Goal: Task Accomplishment & Management: Complete application form

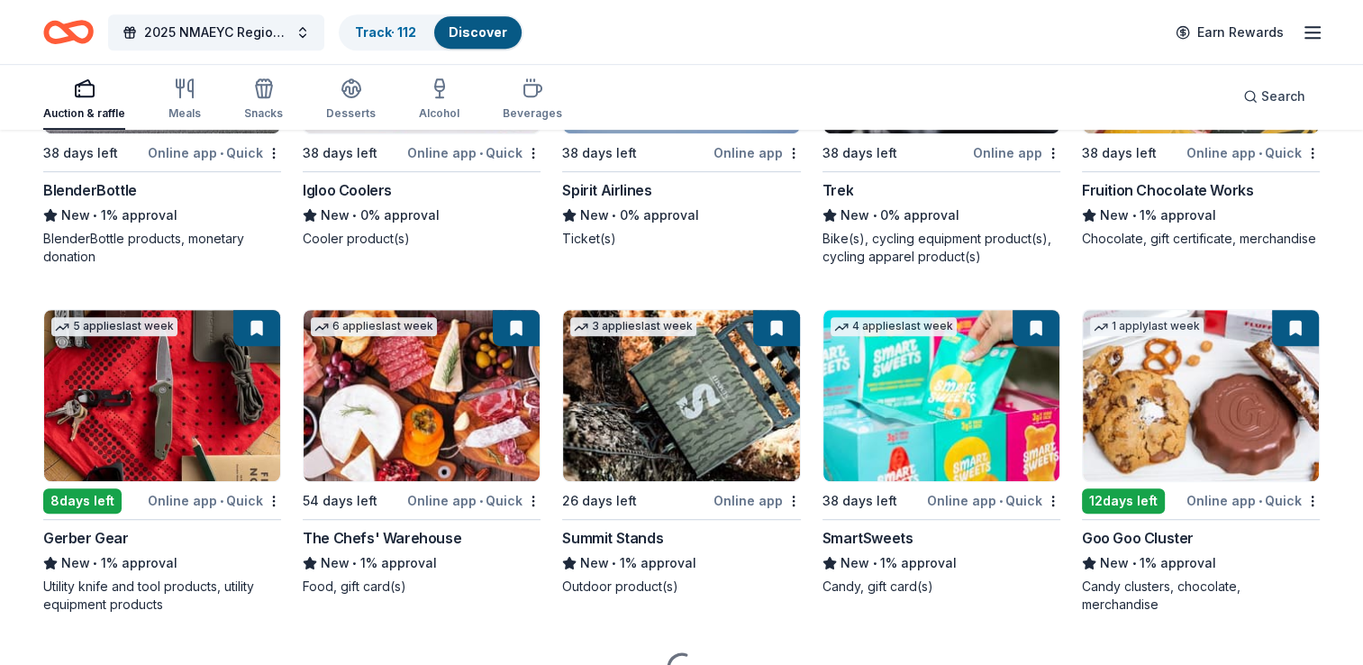
scroll to position [7902, 0]
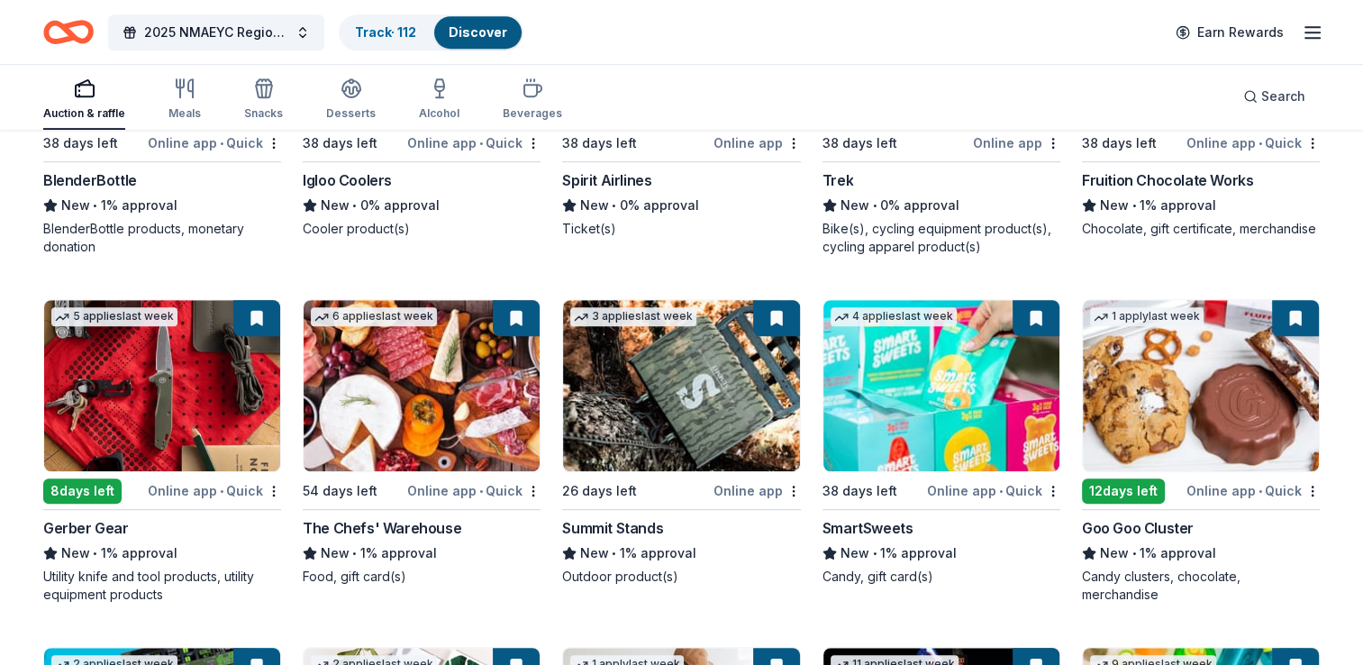
drag, startPoint x: 1365, startPoint y: 657, endPoint x: 1351, endPoint y: 665, distance: 16.5
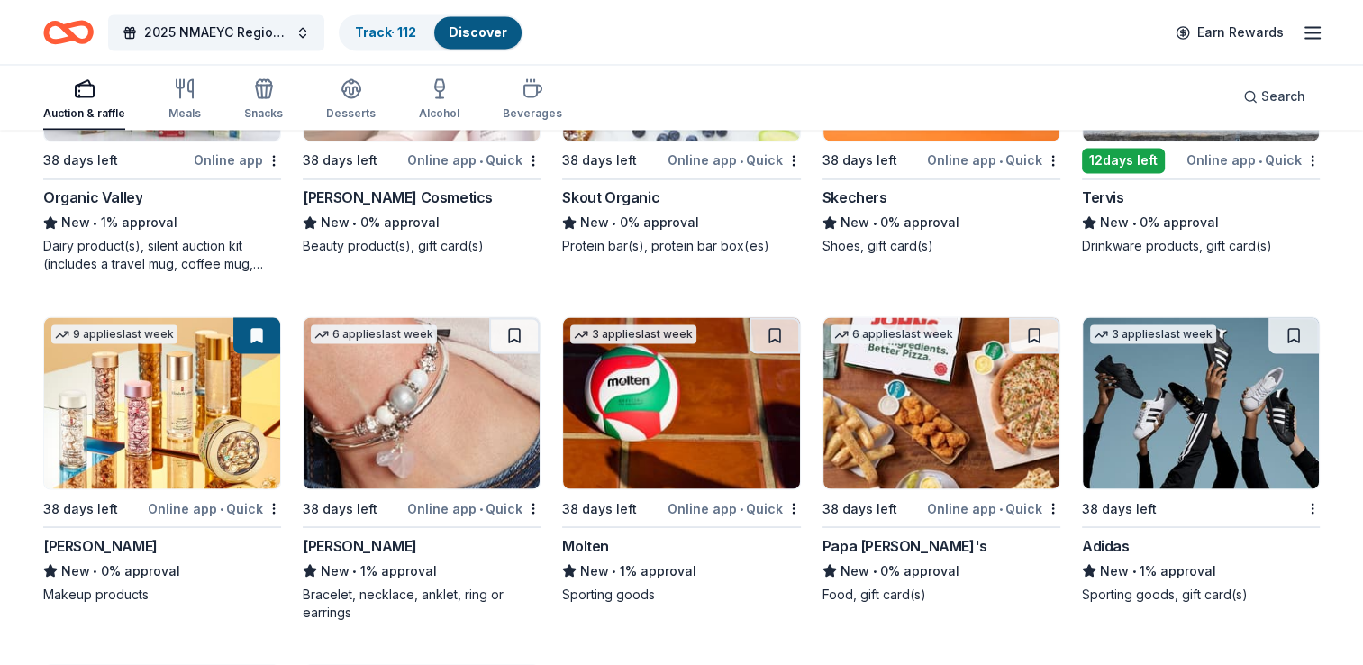
scroll to position [9961, 0]
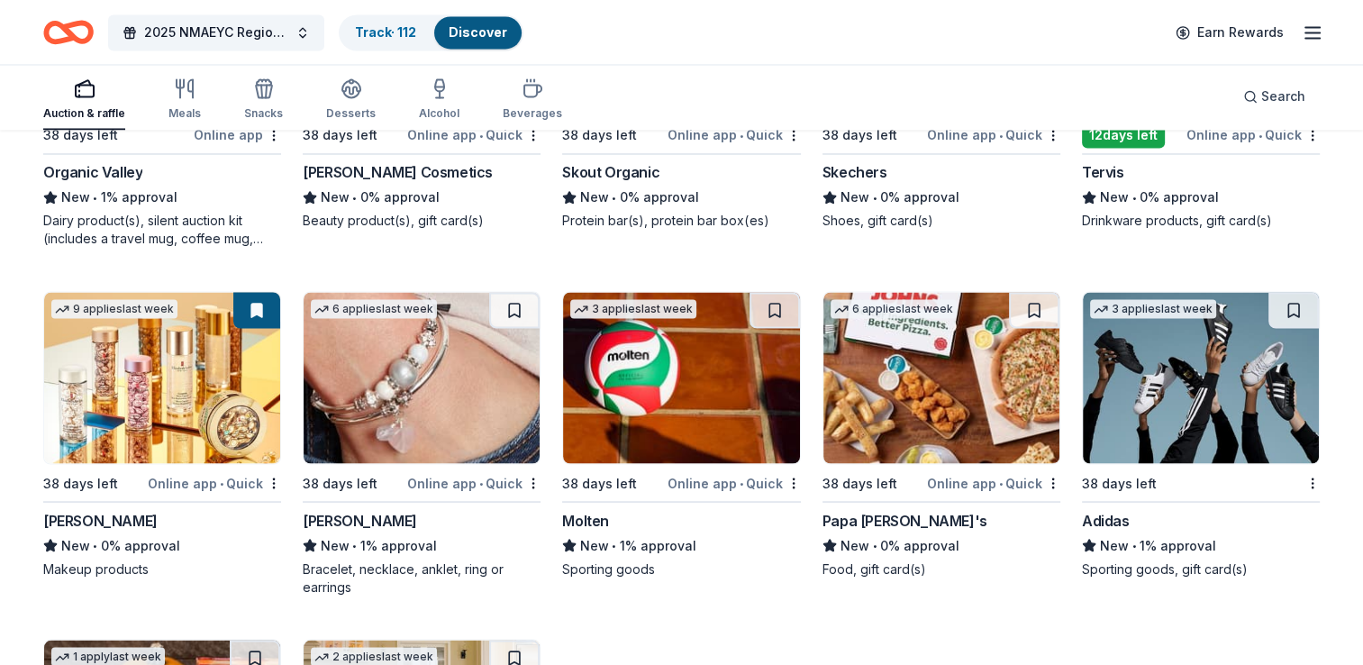
click at [143, 423] on img at bounding box center [162, 377] width 236 height 171
click at [439, 398] on img at bounding box center [422, 377] width 236 height 171
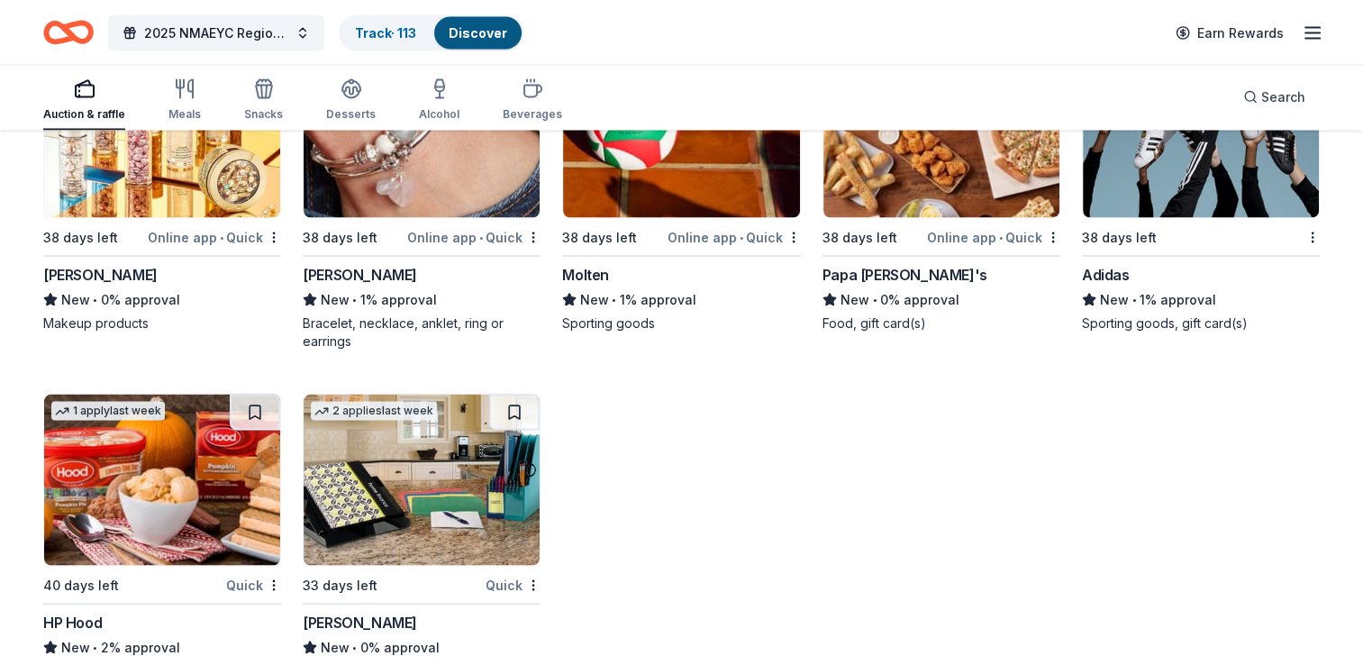
scroll to position [10093, 0]
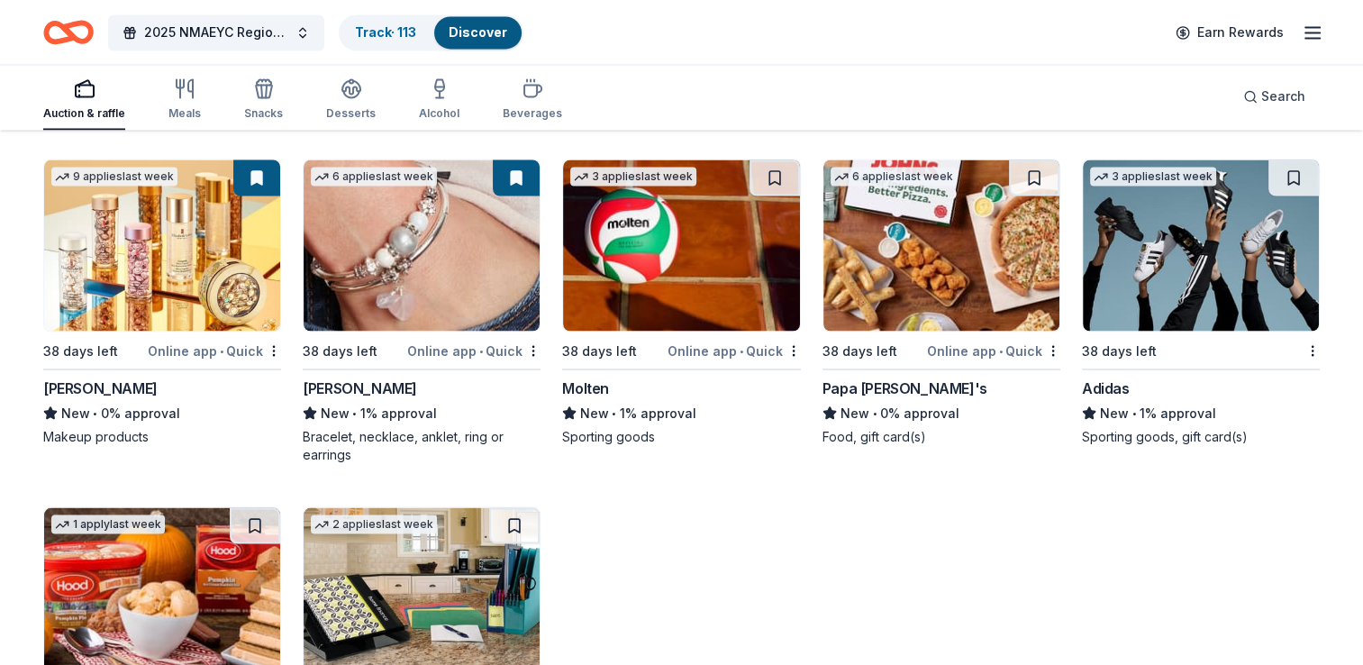
click at [638, 267] on img at bounding box center [681, 244] width 236 height 171
click at [680, 266] on img at bounding box center [681, 244] width 236 height 171
click at [1173, 271] on img at bounding box center [1201, 244] width 236 height 171
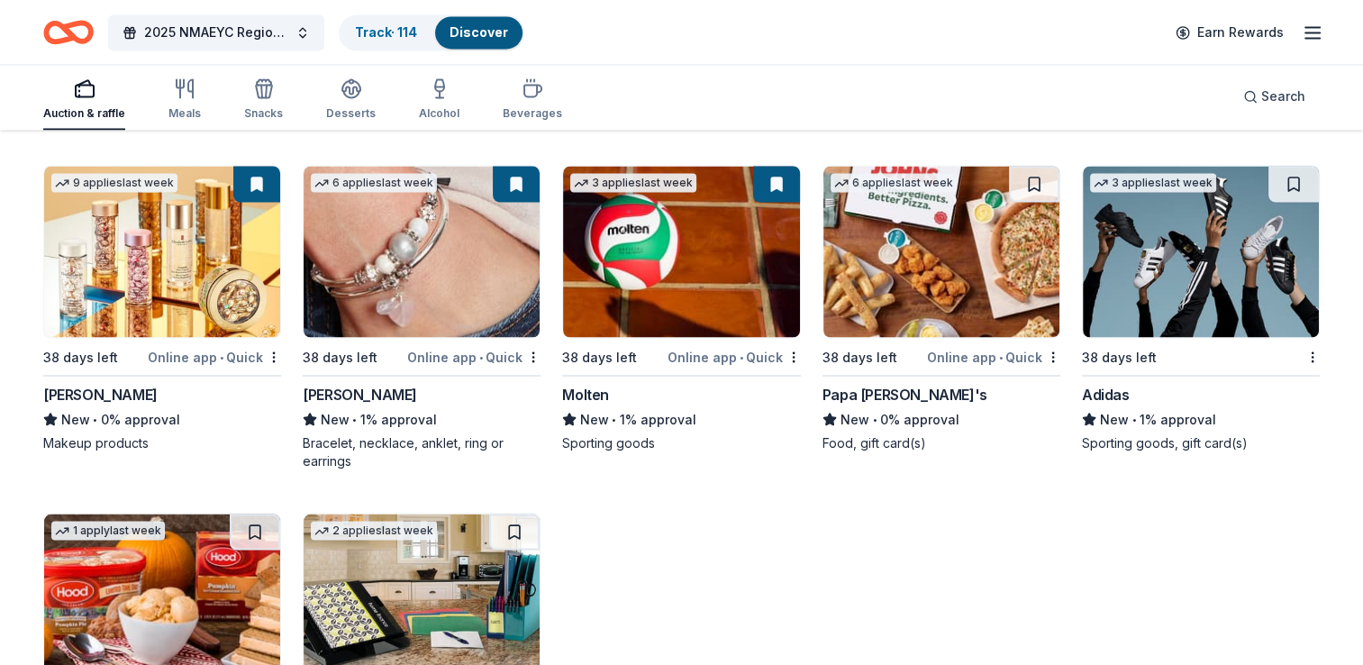
scroll to position [10268, 0]
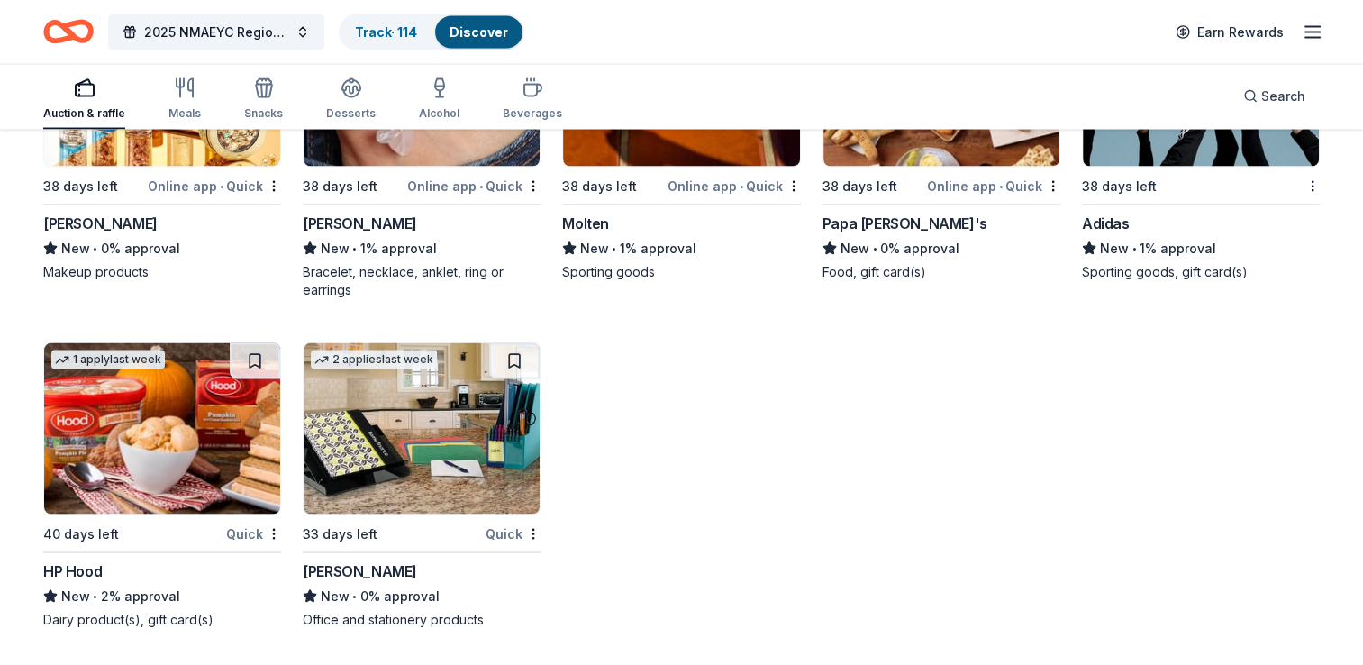
click at [422, 438] on img at bounding box center [422, 428] width 236 height 171
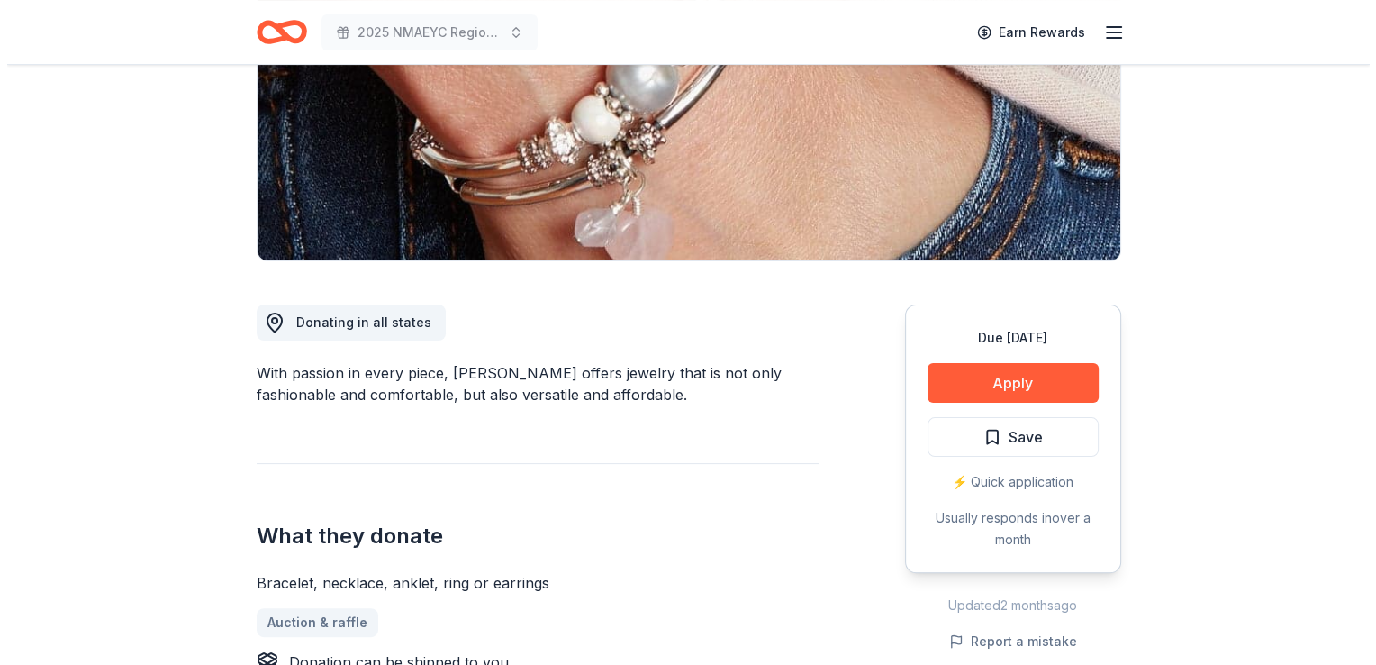
scroll to position [329, 0]
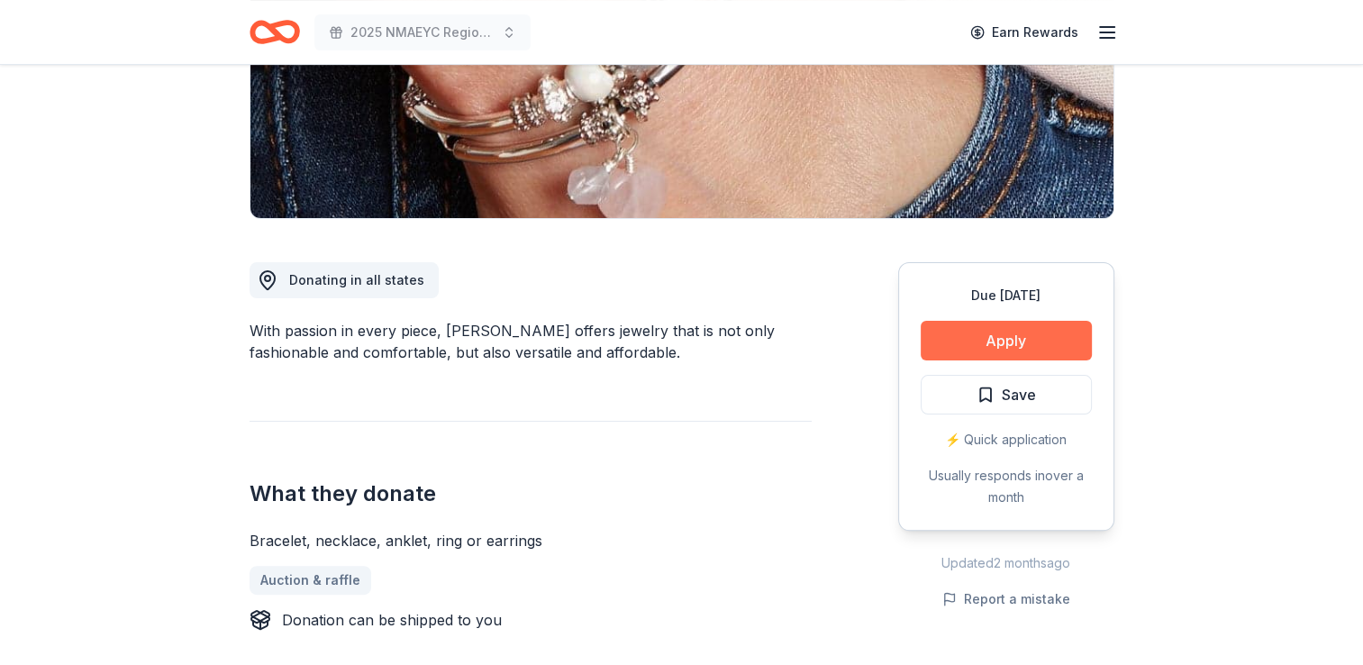
click at [982, 348] on button "Apply" at bounding box center [1005, 341] width 171 height 40
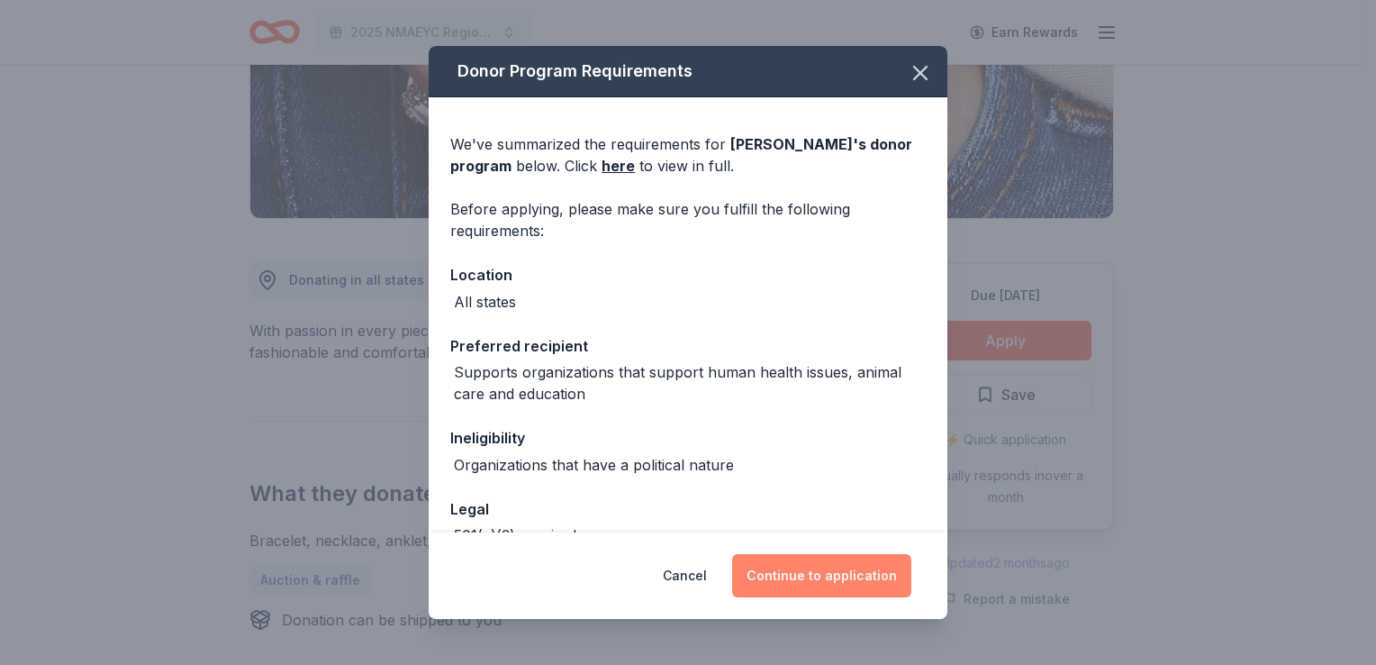
click at [811, 566] on button "Continue to application" at bounding box center [821, 575] width 179 height 43
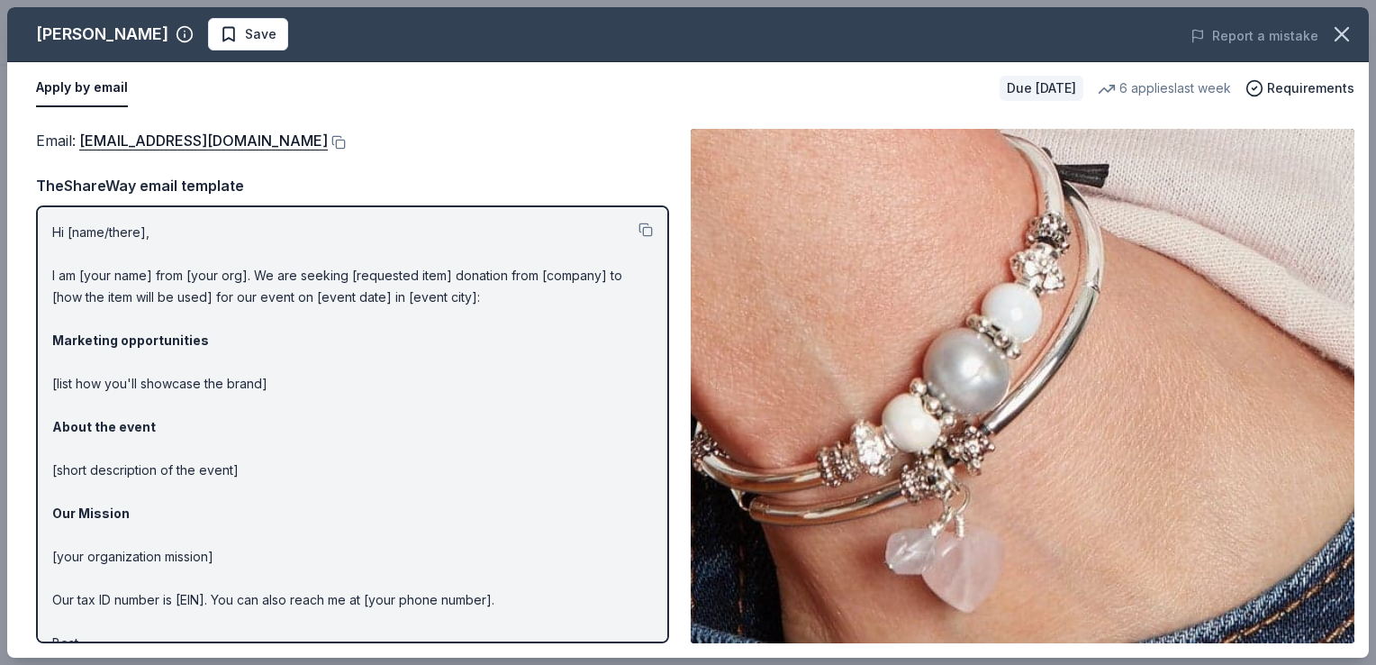
drag, startPoint x: 77, startPoint y: 135, endPoint x: 281, endPoint y: 150, distance: 205.0
click at [281, 150] on div "Email : donations@lizzyjames.com" at bounding box center [352, 140] width 633 height 23
click at [328, 145] on button at bounding box center [337, 142] width 18 height 14
click at [245, 31] on span "Save" at bounding box center [261, 34] width 32 height 22
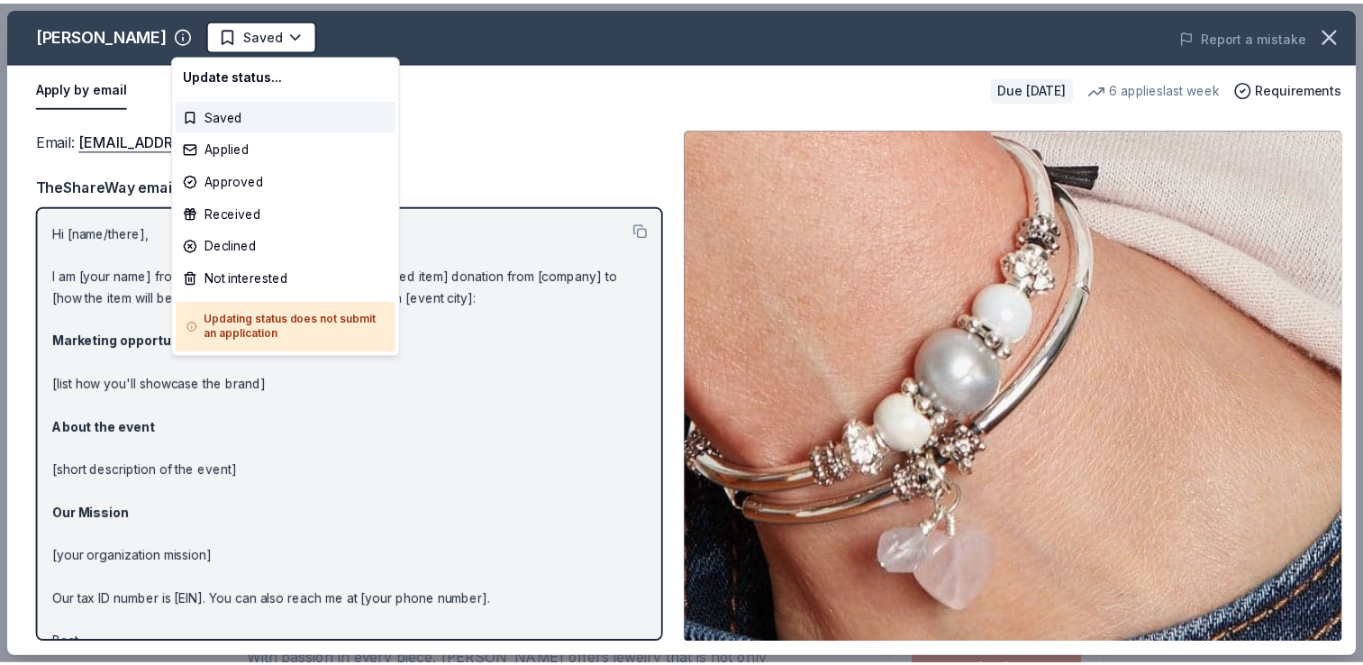
scroll to position [0, 0]
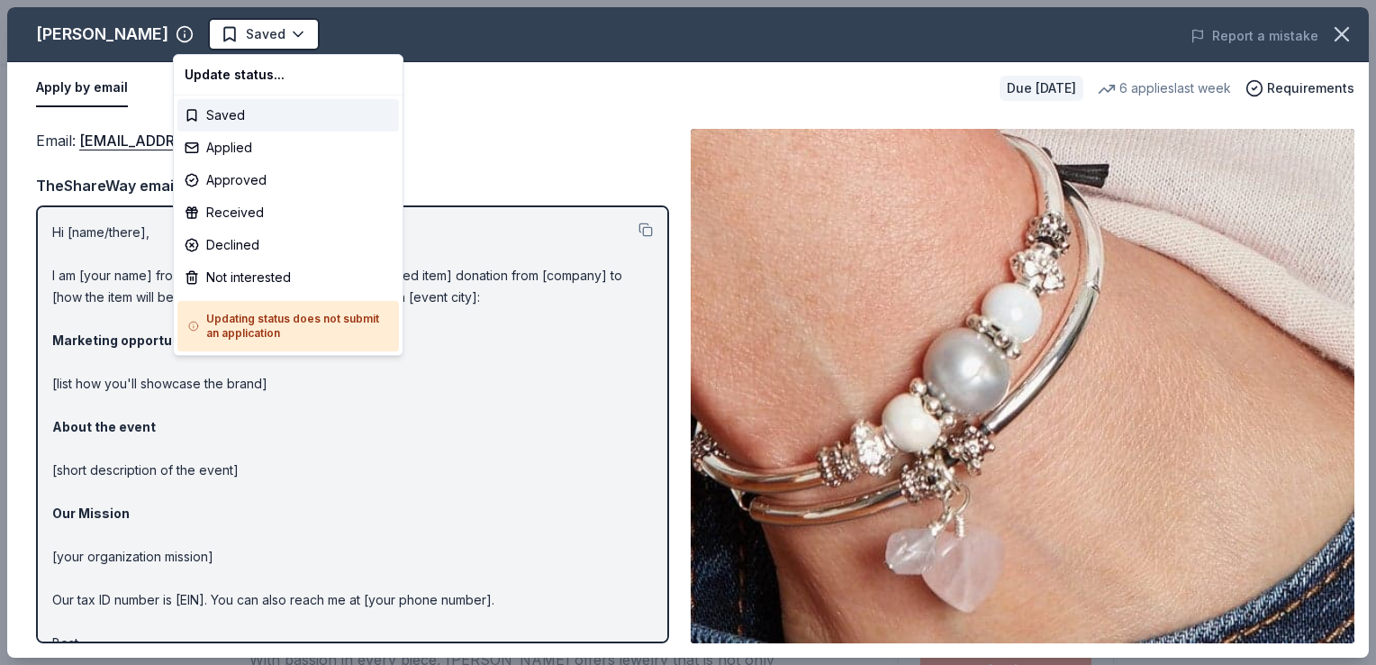
click at [229, 31] on html "2025 NMAEYC Regional Conference Saved Apply Due in 38 days Share Lizzy James Ne…" at bounding box center [688, 332] width 1376 height 665
click at [226, 142] on div "Applied" at bounding box center [288, 147] width 222 height 32
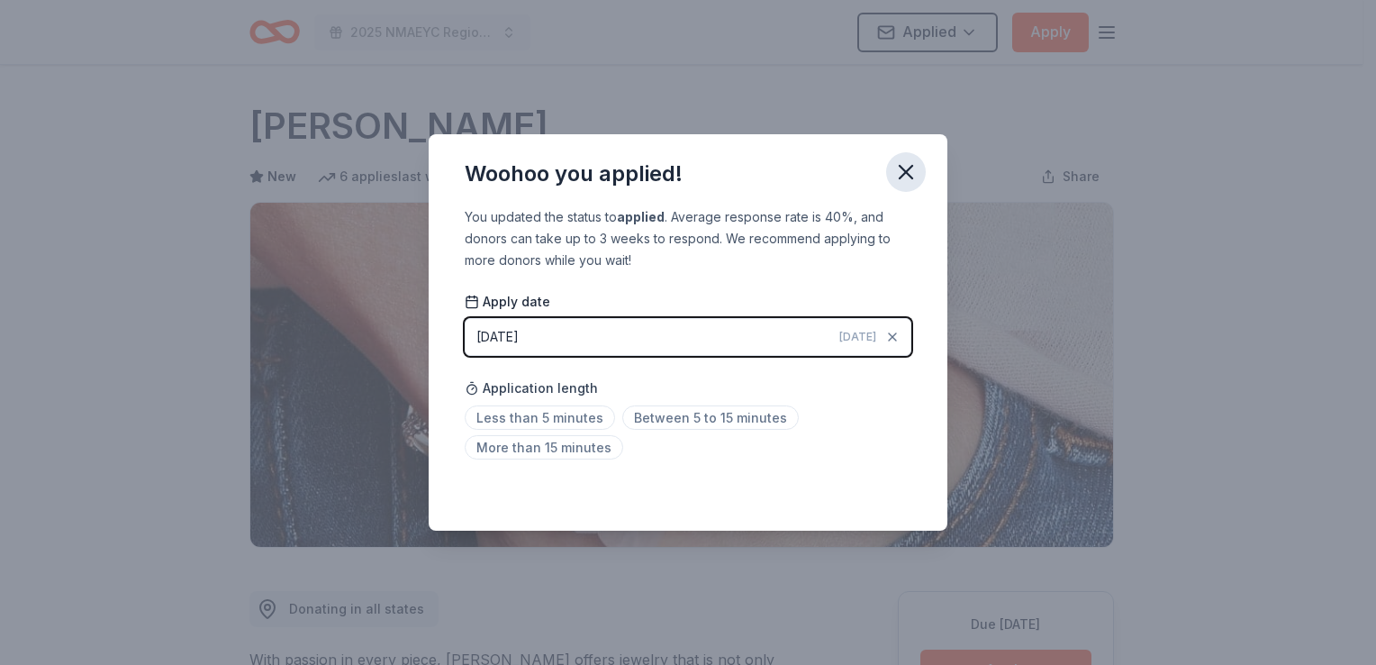
click at [913, 172] on icon "button" at bounding box center [905, 171] width 25 height 25
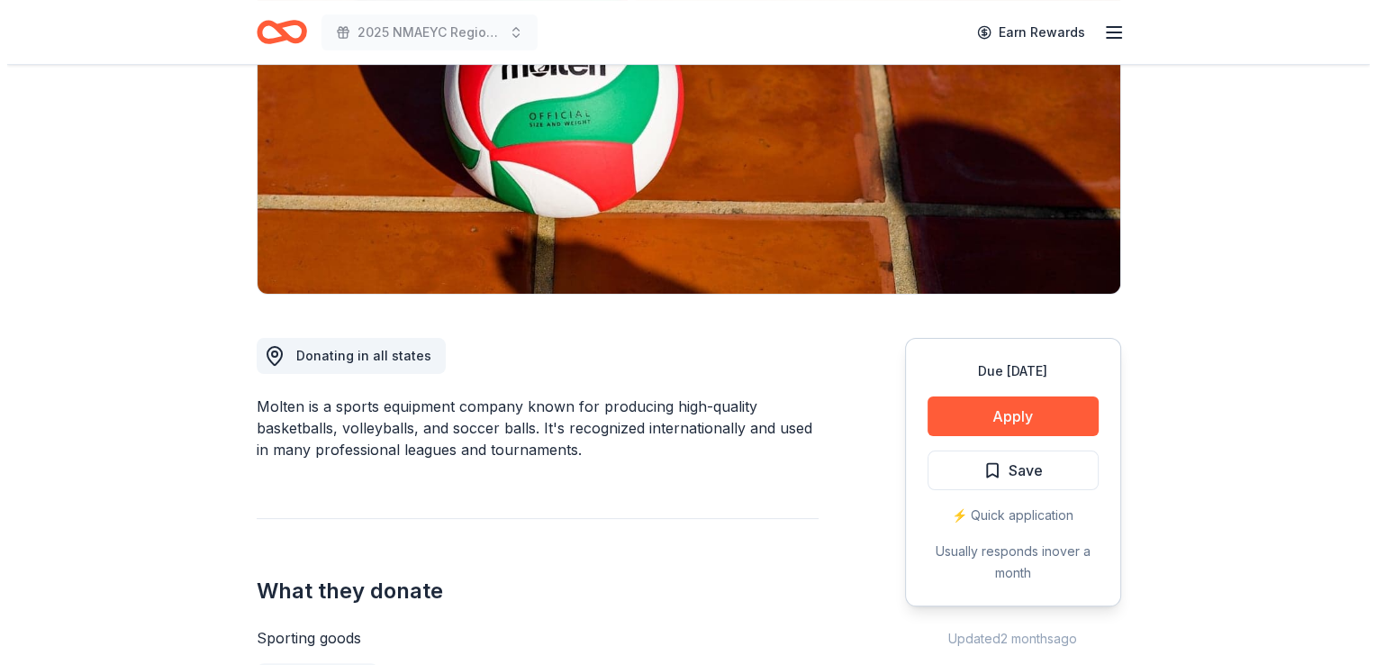
scroll to position [269, 0]
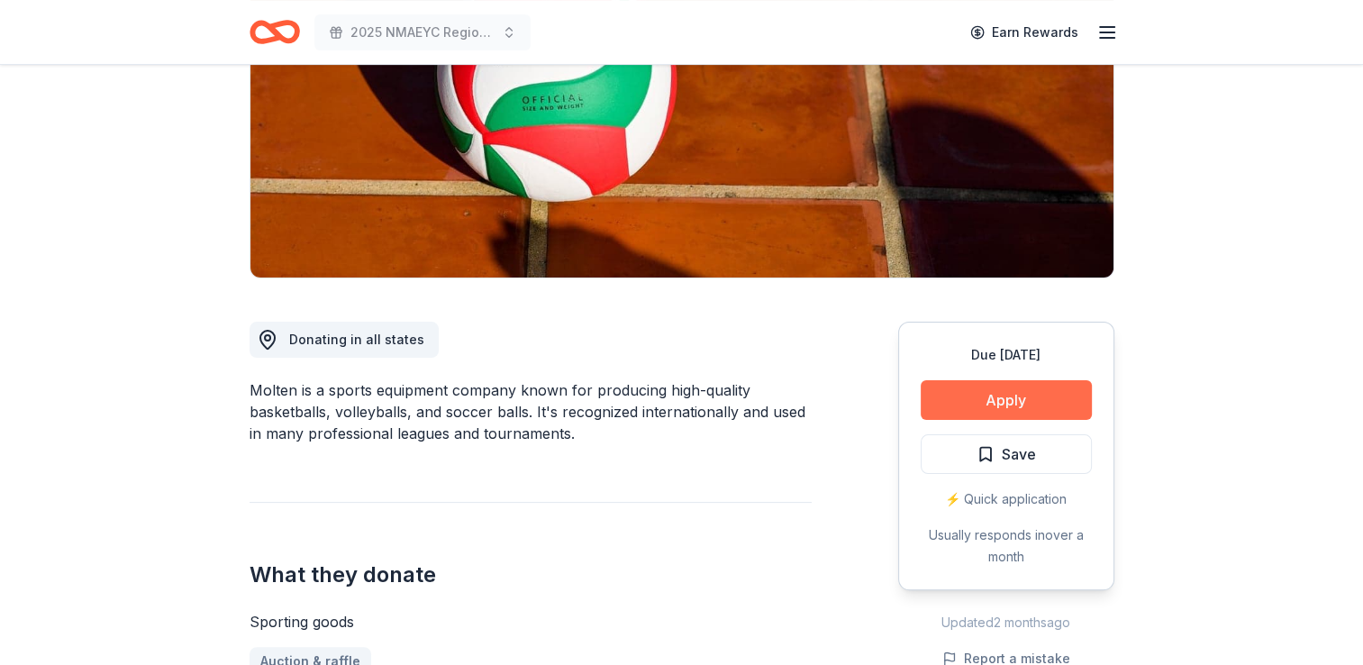
click at [957, 409] on button "Apply" at bounding box center [1005, 400] width 171 height 40
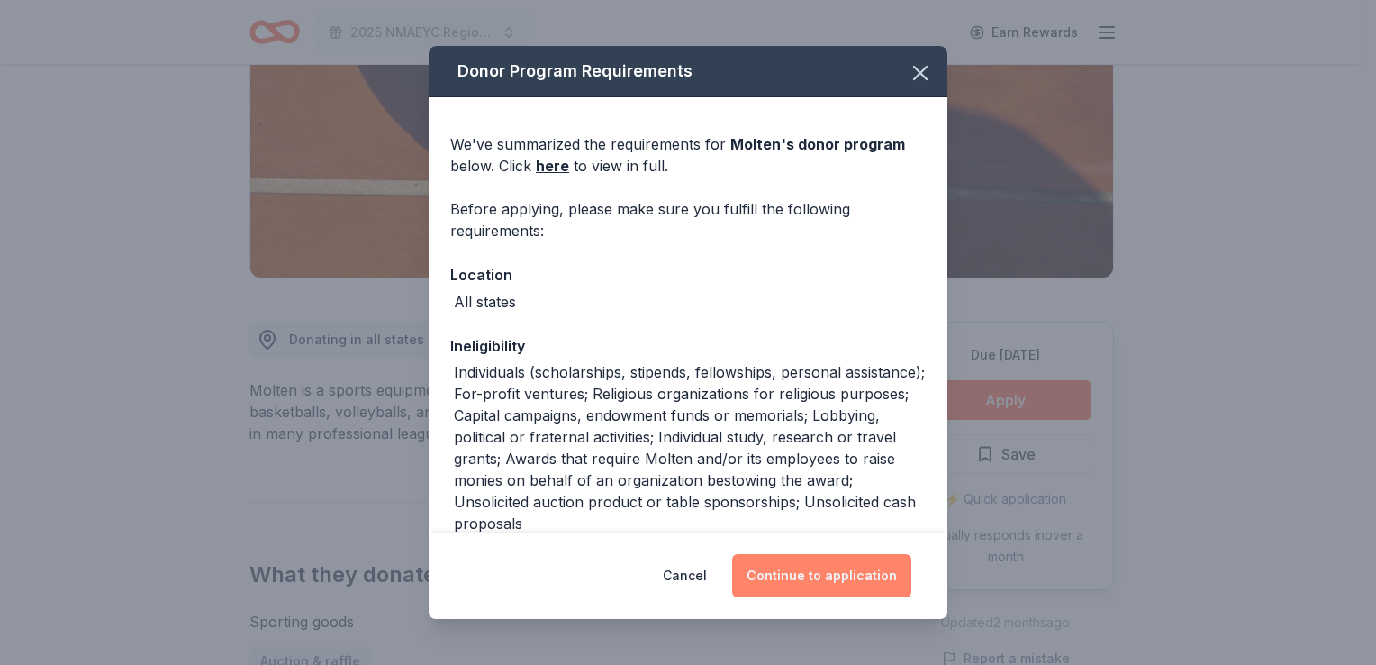
click at [803, 571] on button "Continue to application" at bounding box center [821, 575] width 179 height 43
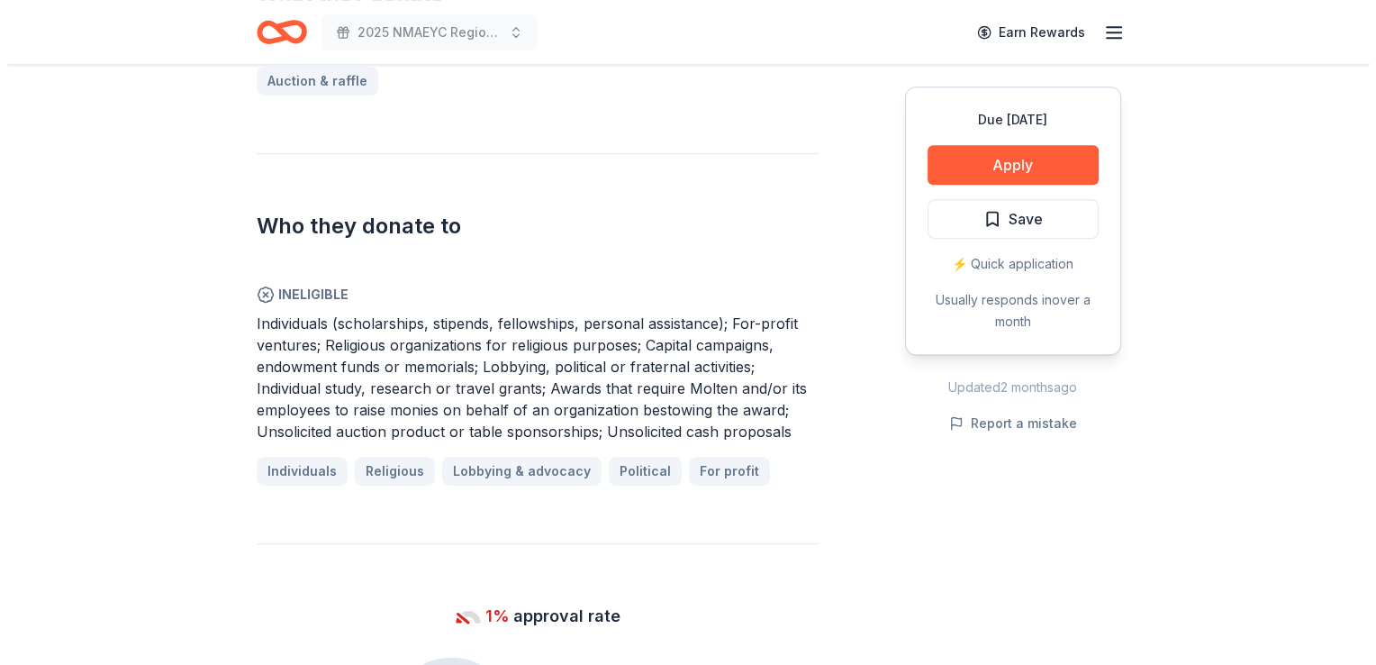
scroll to position [852, 0]
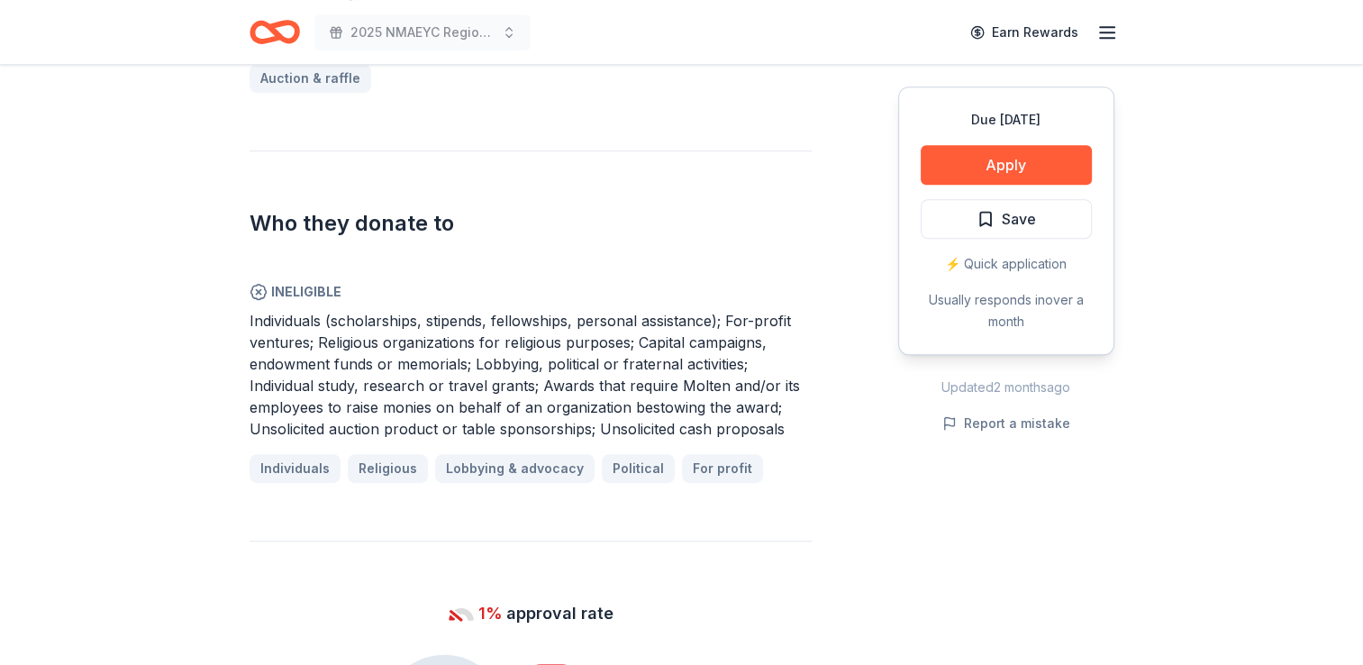
click at [677, 378] on span "Individuals (scholarships, stipends, fellowships, personal assistance); For-pro…" at bounding box center [524, 375] width 550 height 126
click at [975, 160] on button "Apply" at bounding box center [1005, 165] width 171 height 40
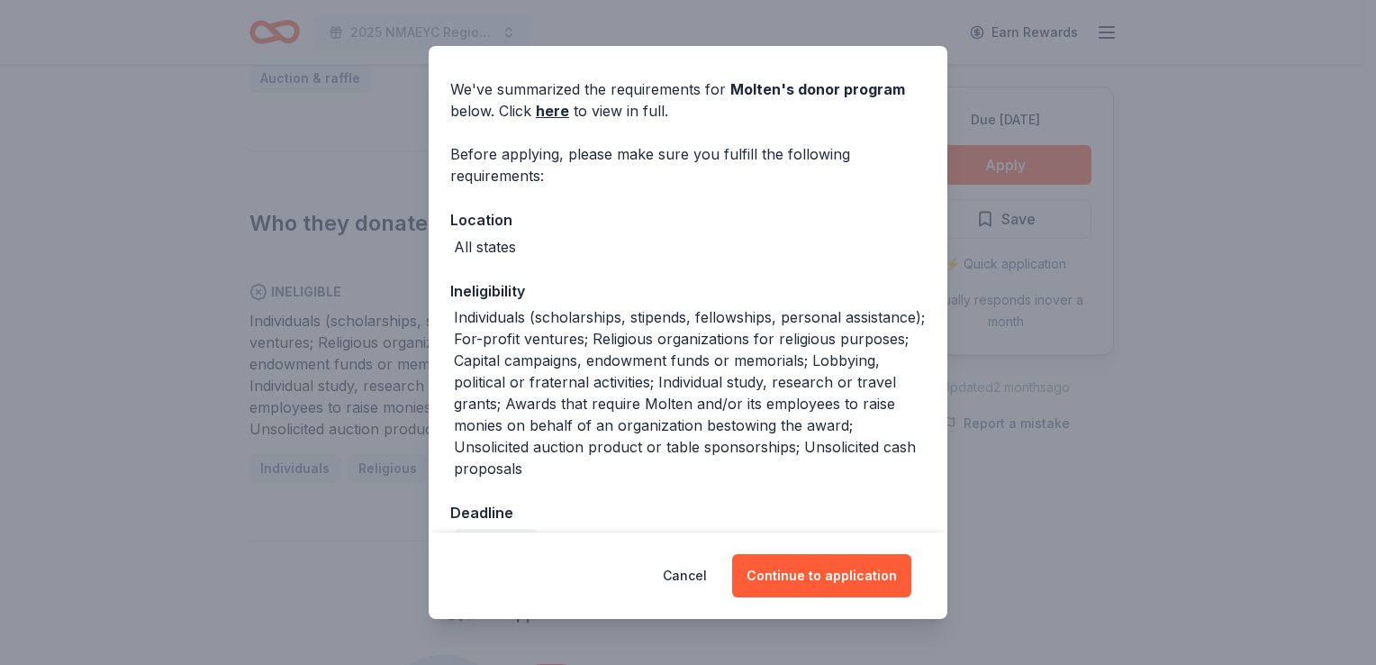
scroll to position [61, 0]
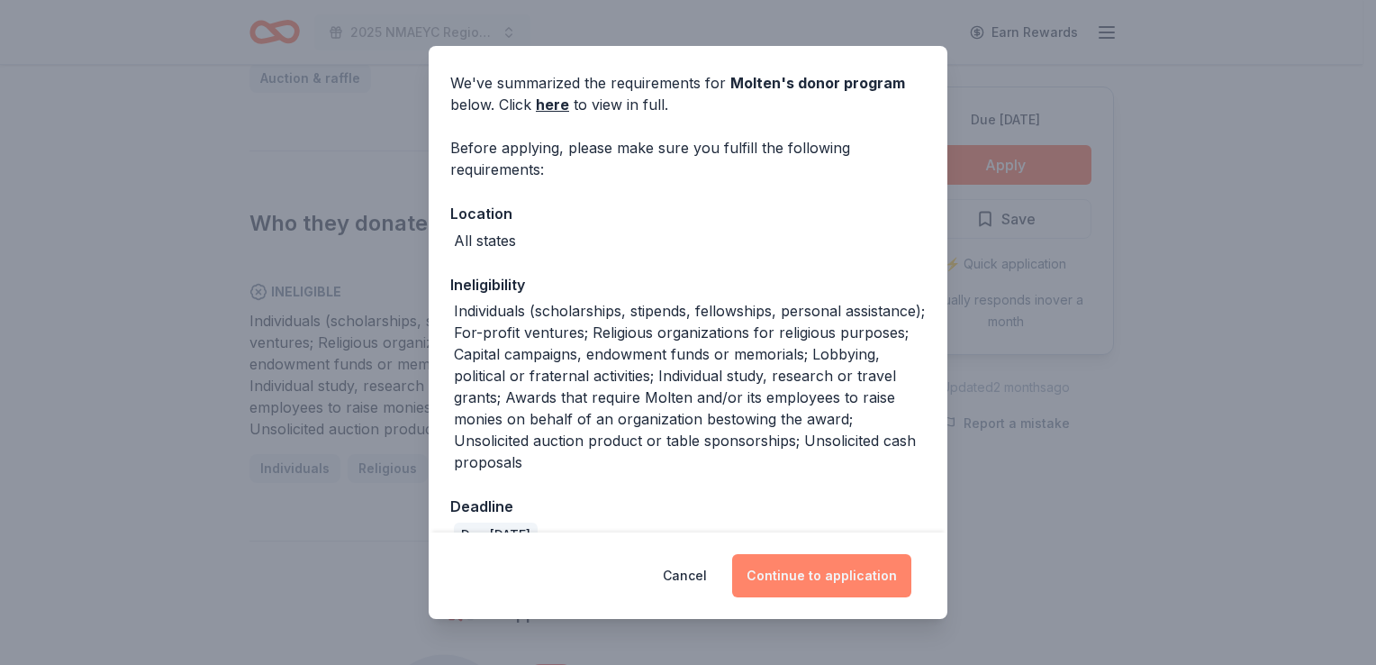
click at [795, 577] on button "Continue to application" at bounding box center [821, 575] width 179 height 43
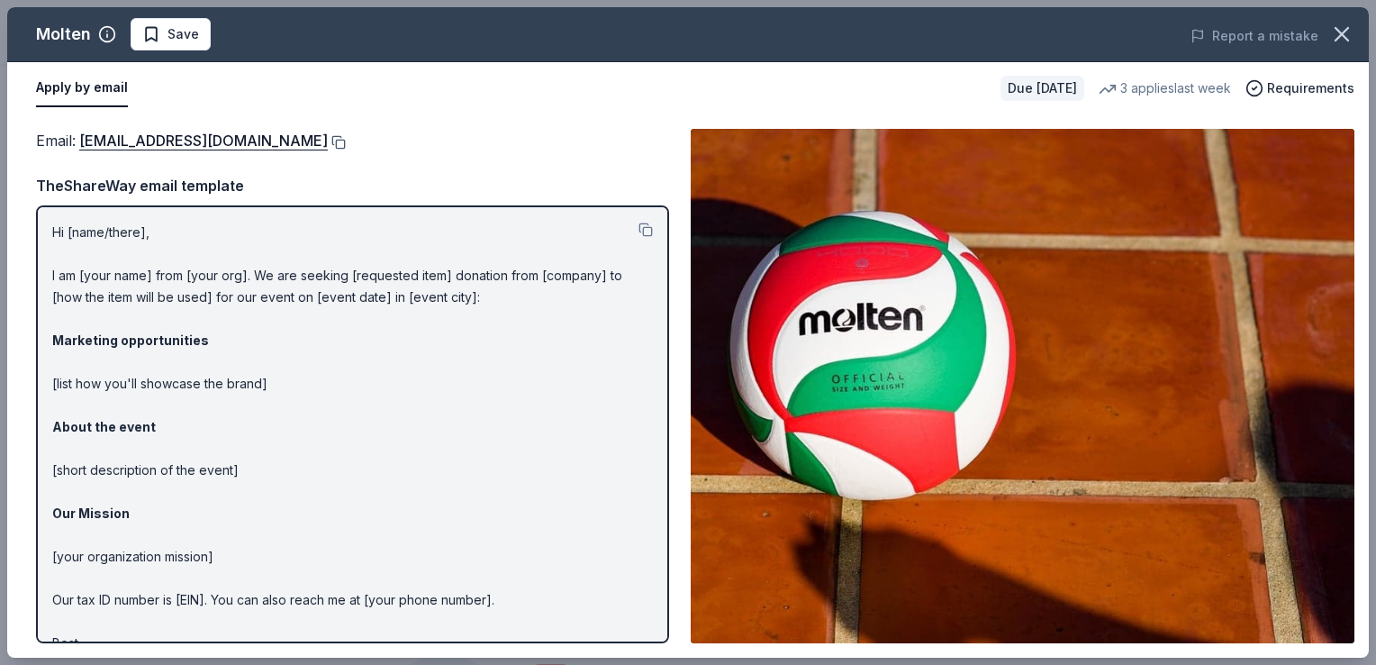
click at [328, 141] on button at bounding box center [337, 142] width 18 height 14
click at [185, 47] on button "Save" at bounding box center [171, 34] width 80 height 32
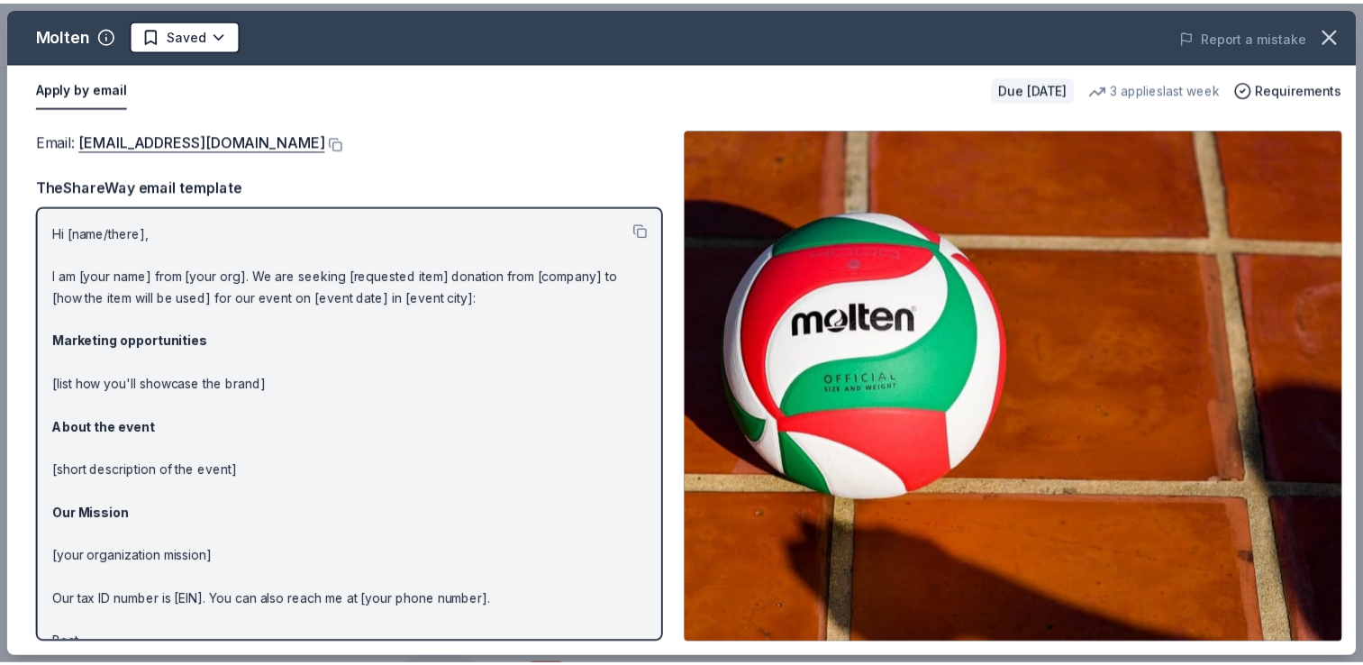
scroll to position [0, 0]
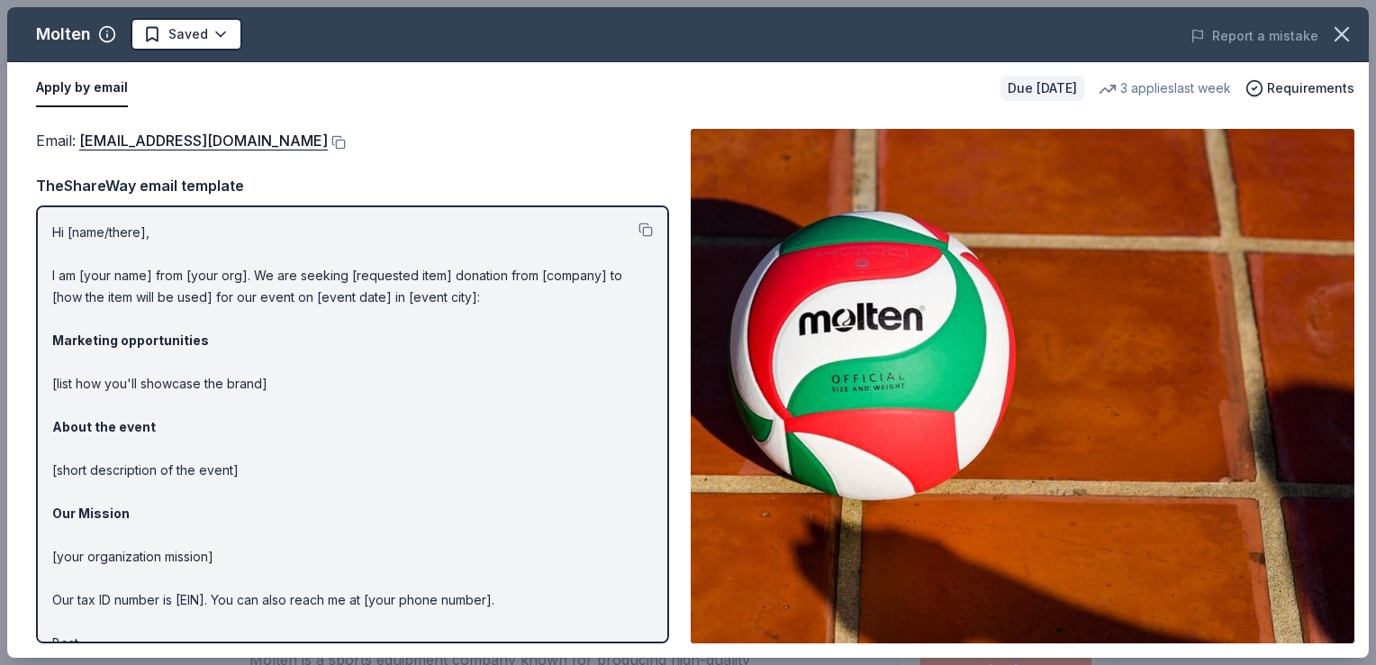
click at [185, 47] on html "2025 NMAEYC Regional Conference Earn Rewards Due in 38 days Share Molten New 3 …" at bounding box center [688, 332] width 1376 height 665
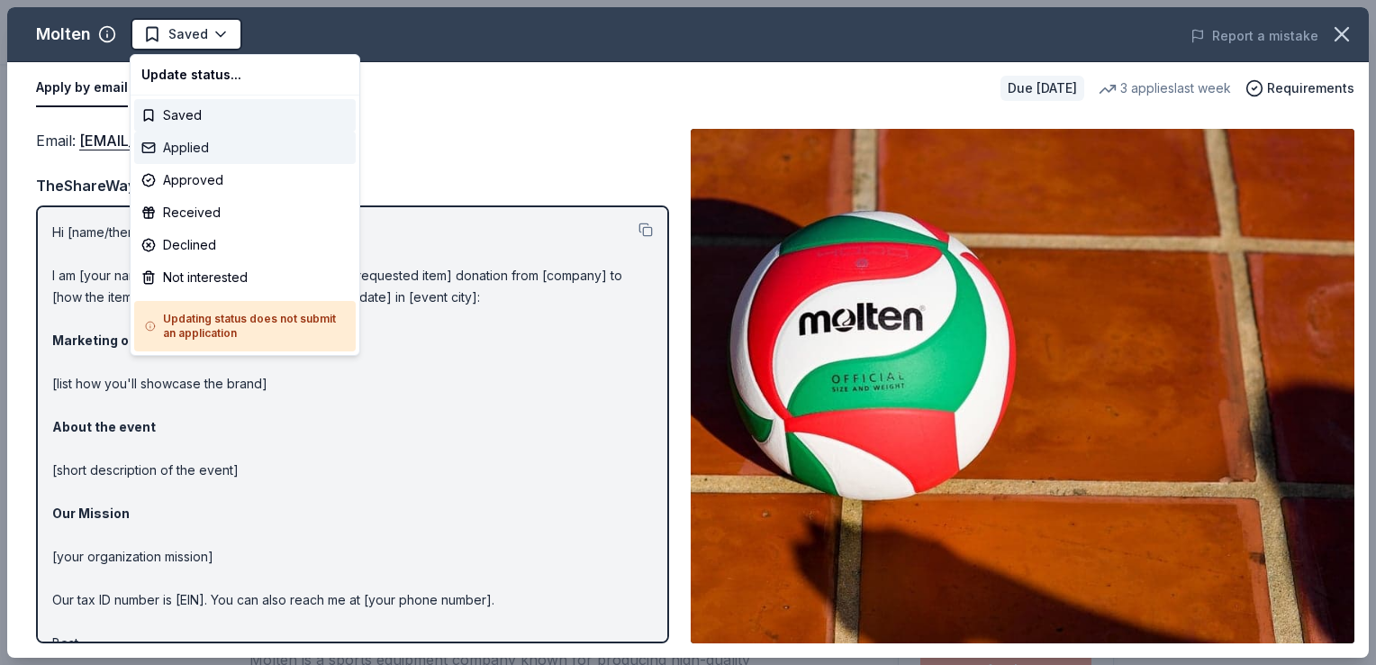
click at [180, 149] on div "Applied" at bounding box center [245, 147] width 222 height 32
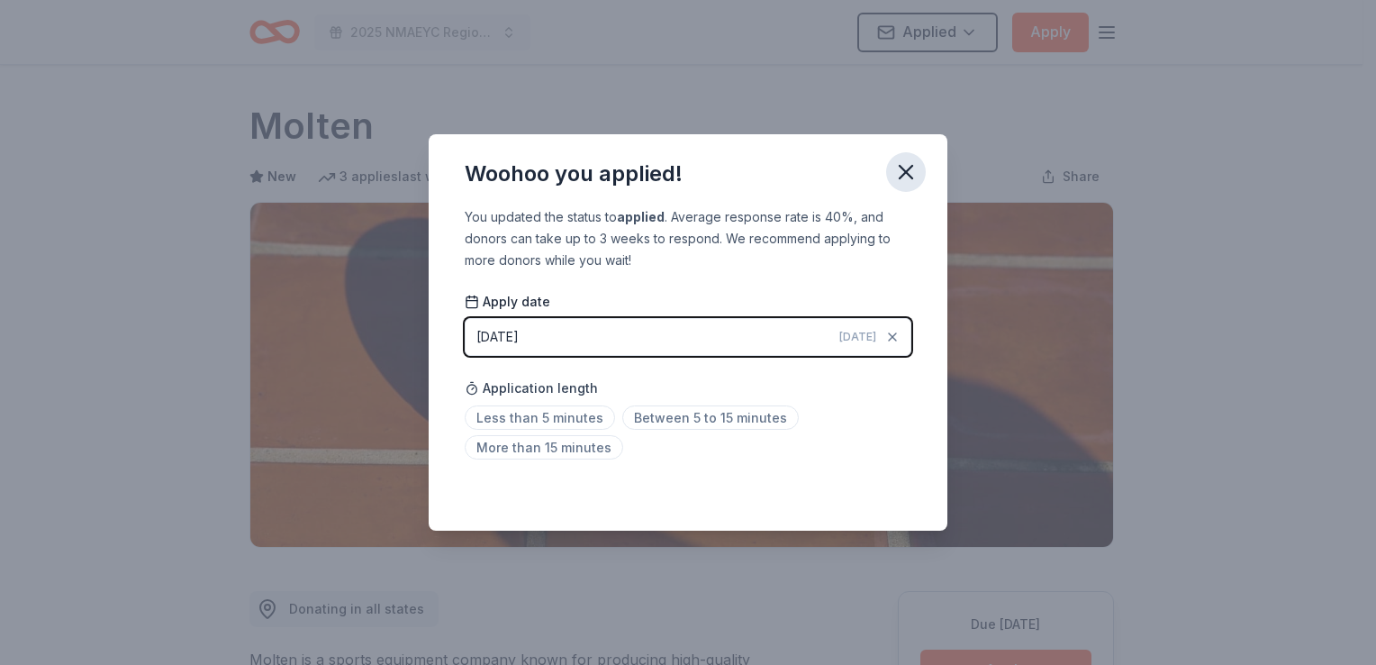
click at [908, 175] on icon "button" at bounding box center [906, 172] width 13 height 13
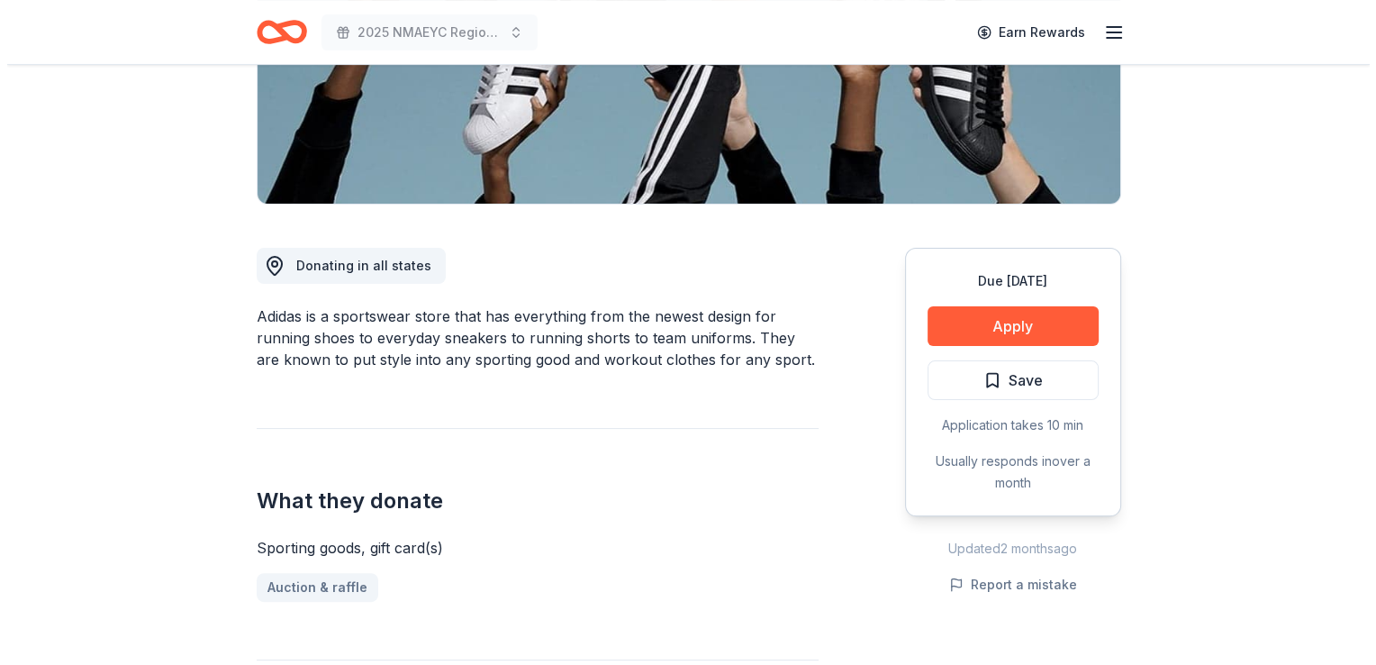
scroll to position [349, 0]
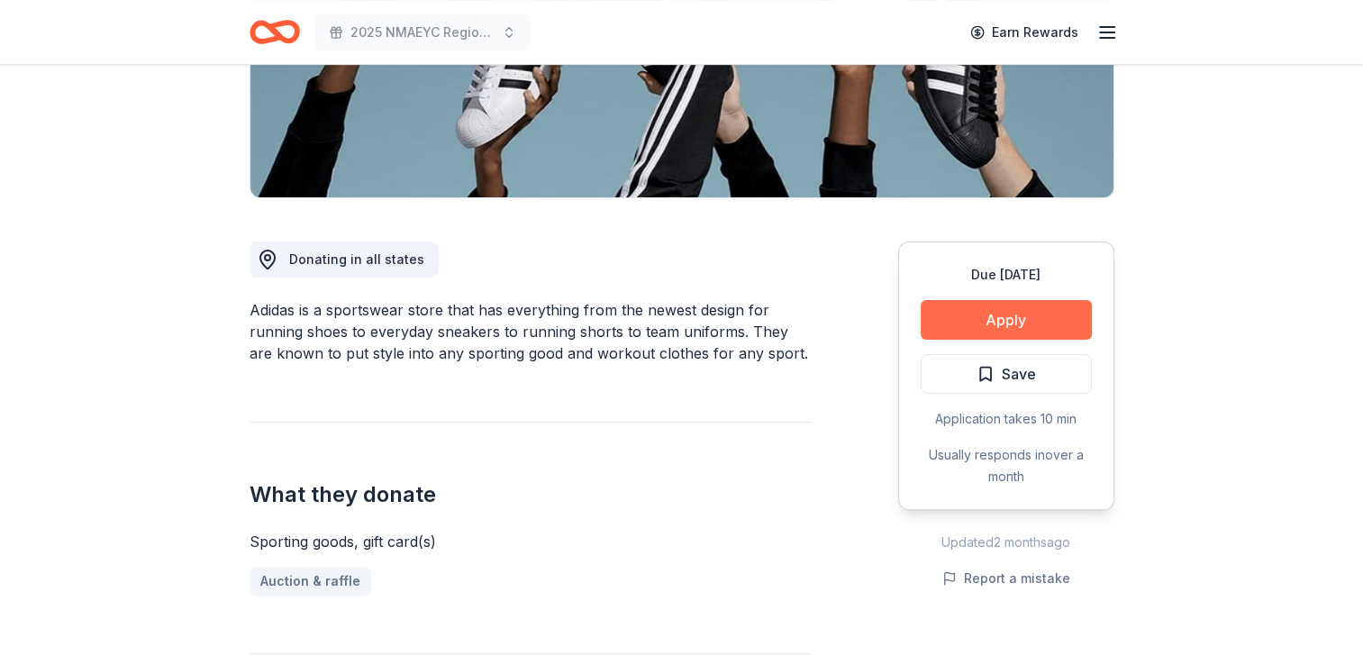
click at [984, 323] on button "Apply" at bounding box center [1005, 320] width 171 height 40
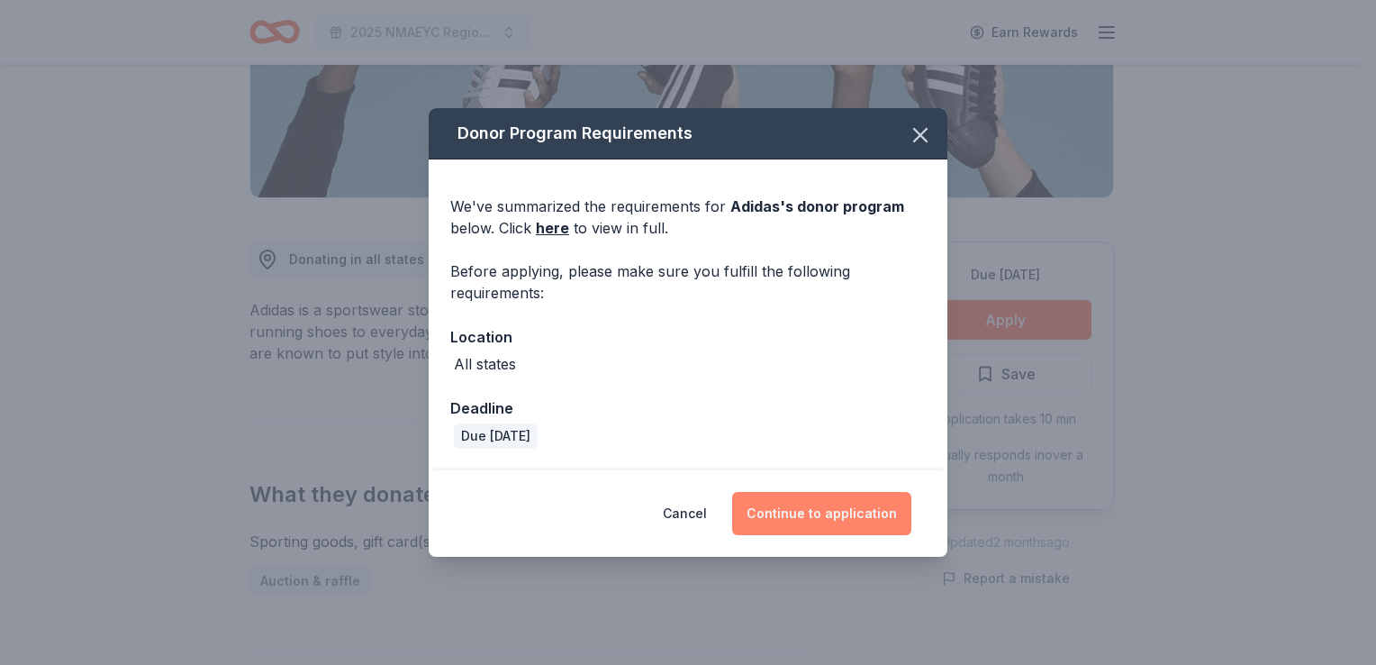
click at [819, 515] on button "Continue to application" at bounding box center [821, 513] width 179 height 43
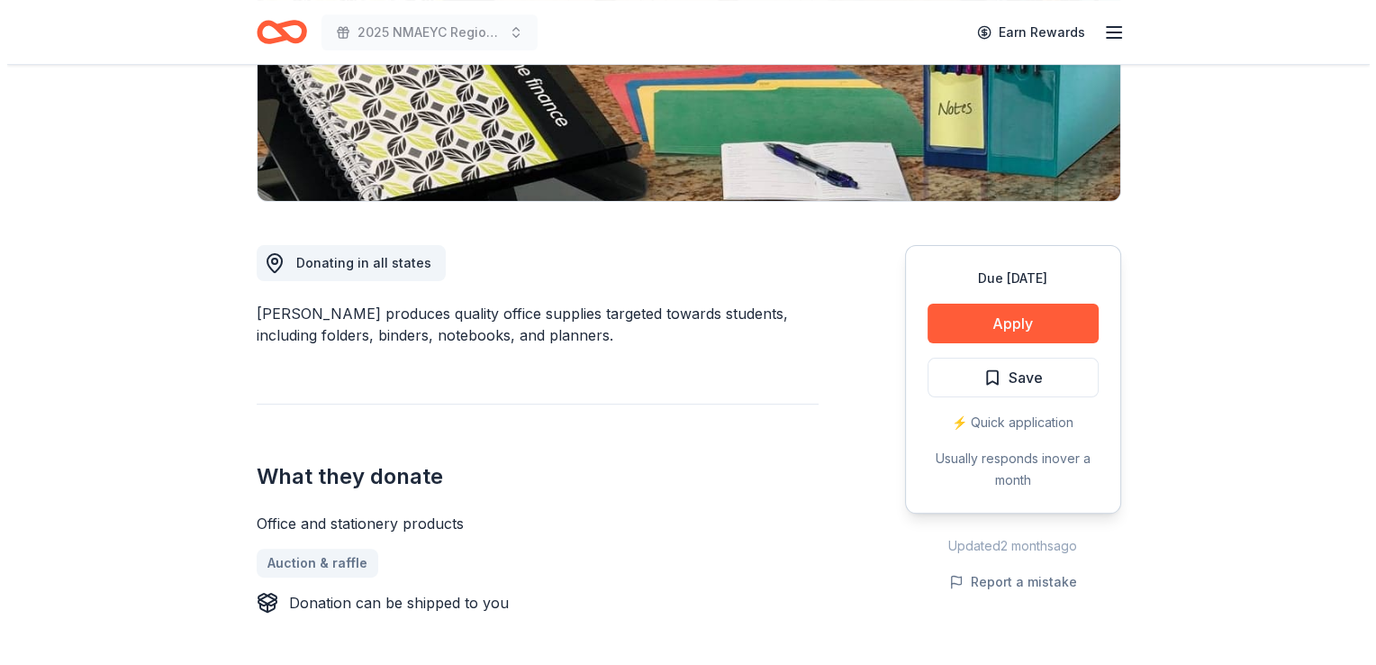
scroll to position [349, 0]
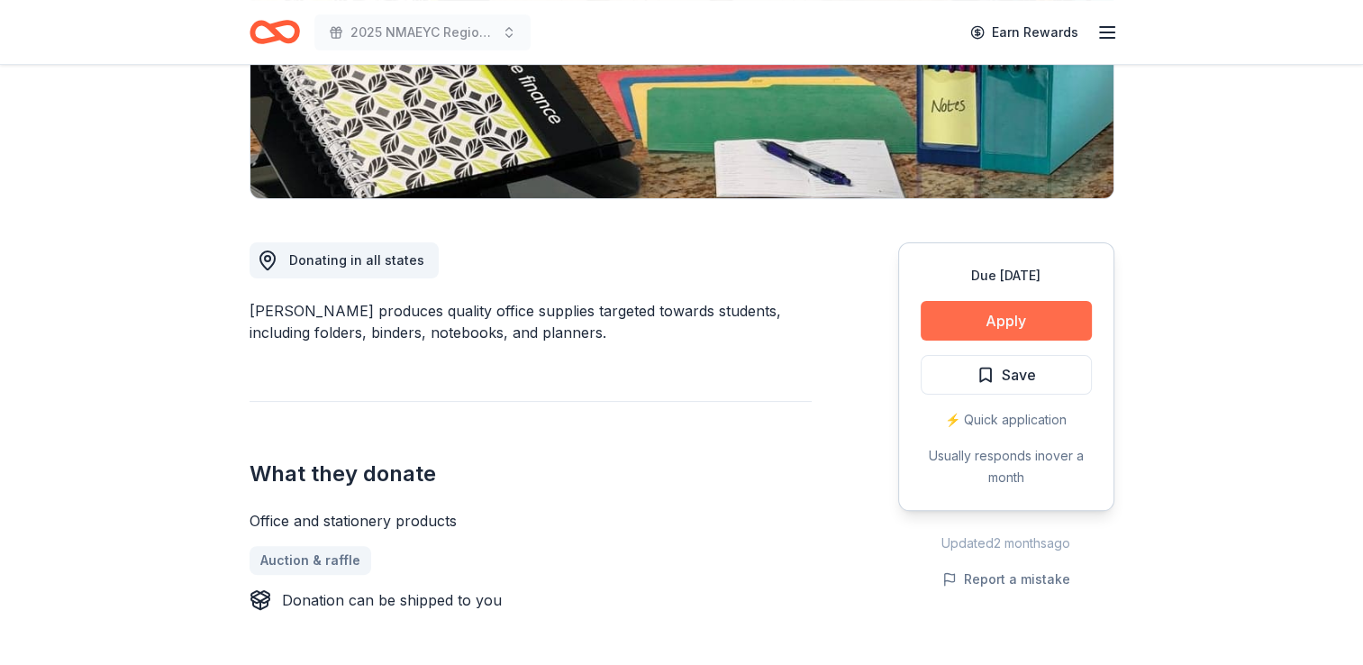
click at [1013, 323] on button "Apply" at bounding box center [1005, 321] width 171 height 40
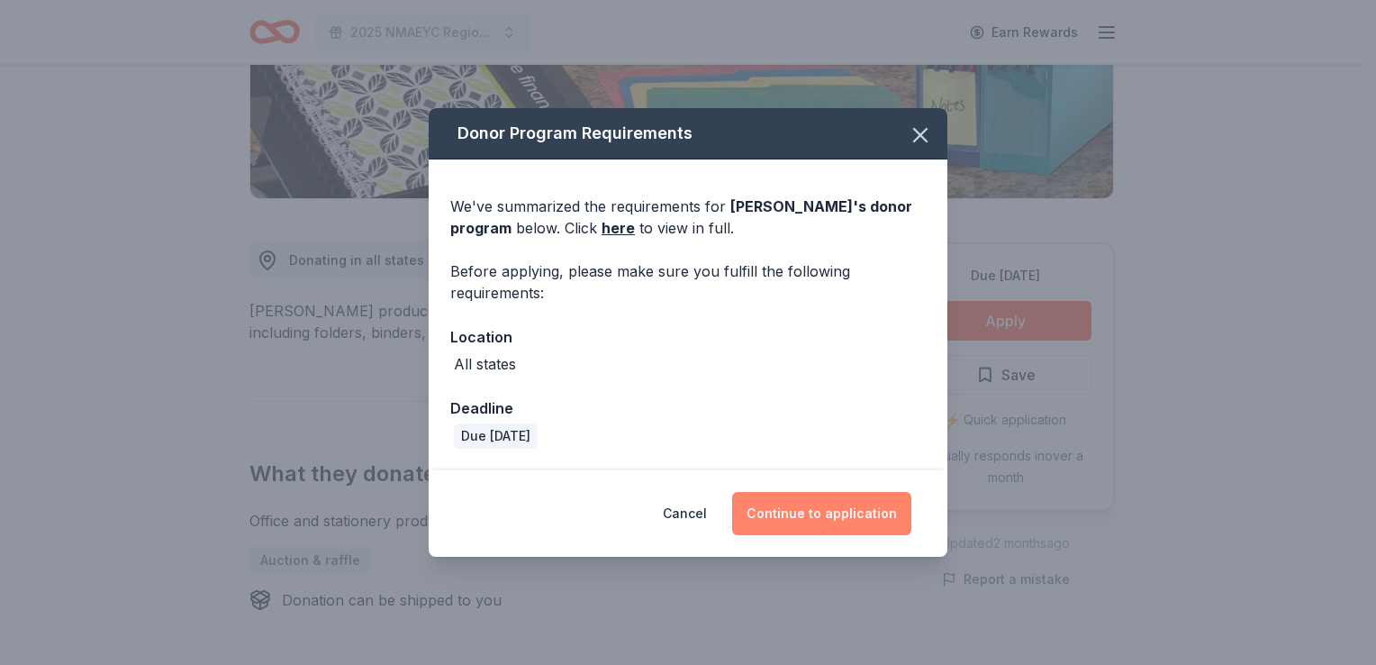
click at [821, 507] on button "Continue to application" at bounding box center [821, 513] width 179 height 43
